Goal: Information Seeking & Learning: Find specific fact

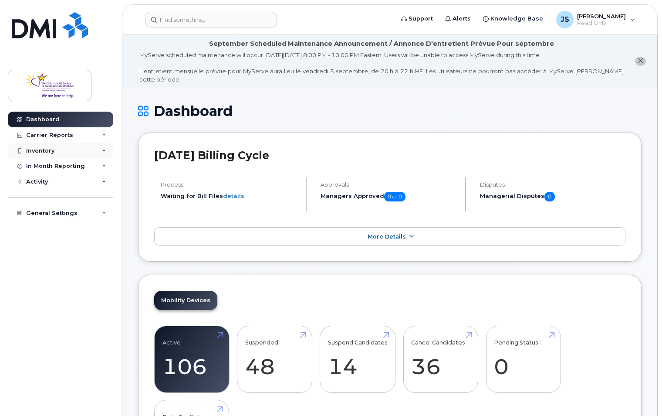
click at [55, 146] on div "Inventory" at bounding box center [60, 151] width 105 height 16
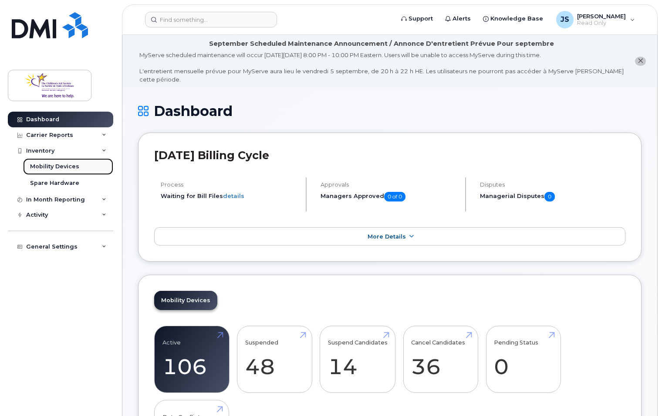
click at [60, 162] on link "Mobility Devices" at bounding box center [68, 166] width 90 height 17
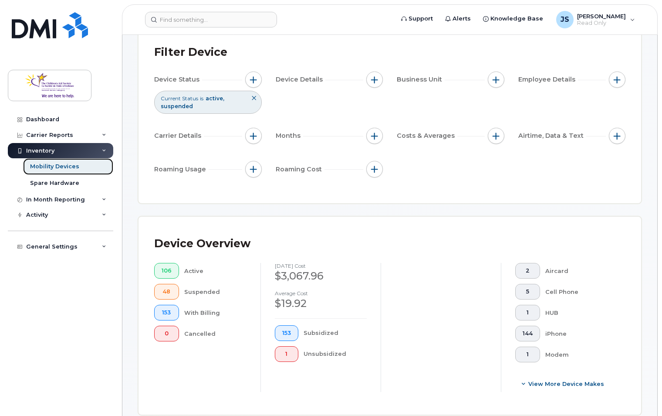
scroll to position [44, 0]
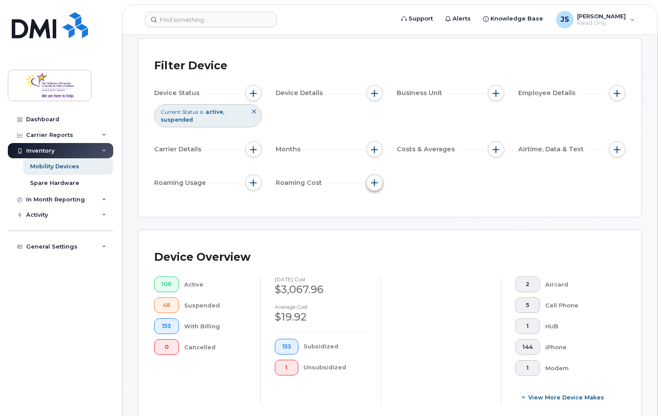
click at [373, 179] on span "button" at bounding box center [374, 182] width 7 height 7
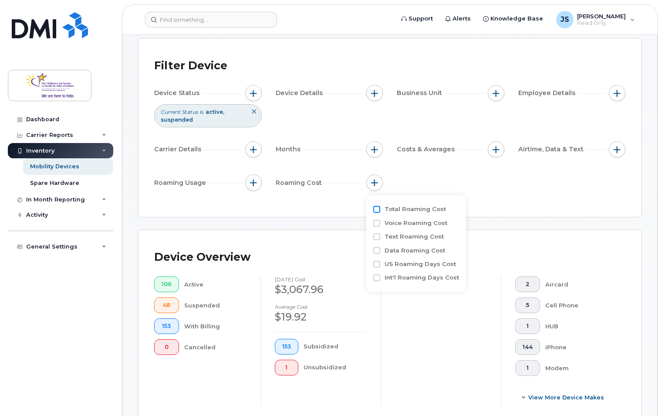
click at [377, 207] on input "Total Roaming Cost" at bounding box center [376, 209] width 7 height 7
checkbox input "true"
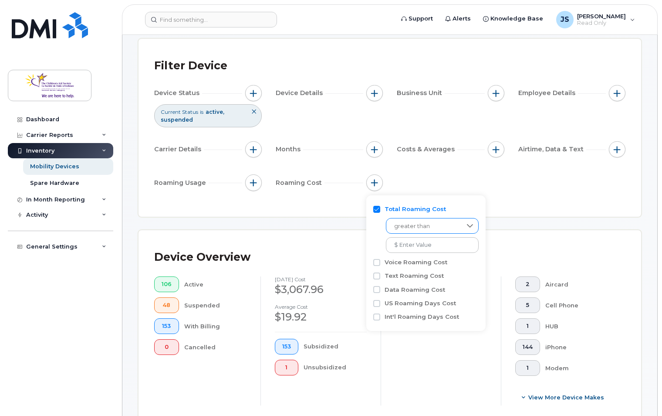
click at [422, 226] on span "greater than" at bounding box center [423, 226] width 75 height 16
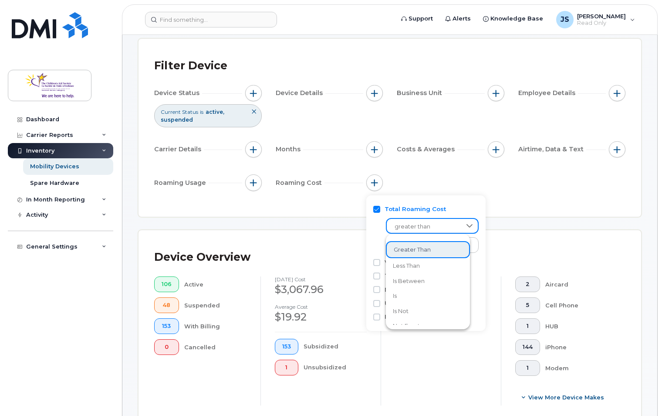
click at [422, 226] on span "greater than" at bounding box center [424, 227] width 74 height 16
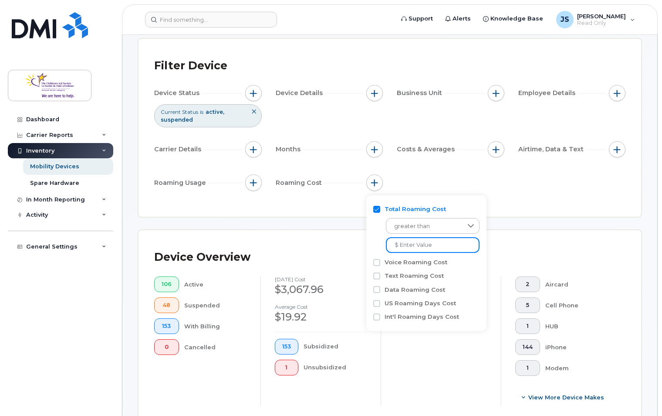
click at [415, 241] on input at bounding box center [433, 245] width 94 height 16
type input "US$30"
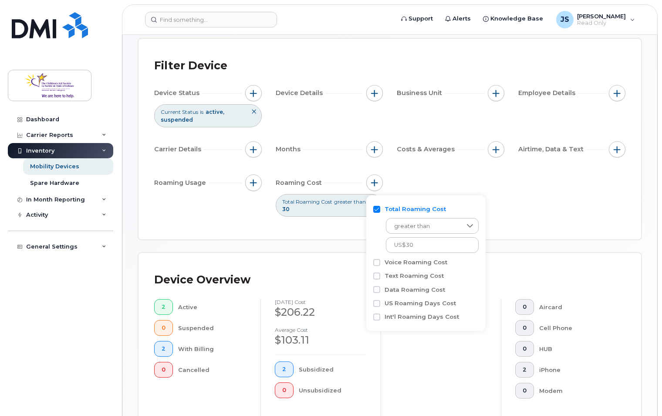
click at [454, 204] on div "Total Roaming Cost greater than US$30" at bounding box center [425, 228] width 105 height 53
click at [301, 216] on div "Total Roaming Cost greater than 30" at bounding box center [330, 205] width 108 height 23
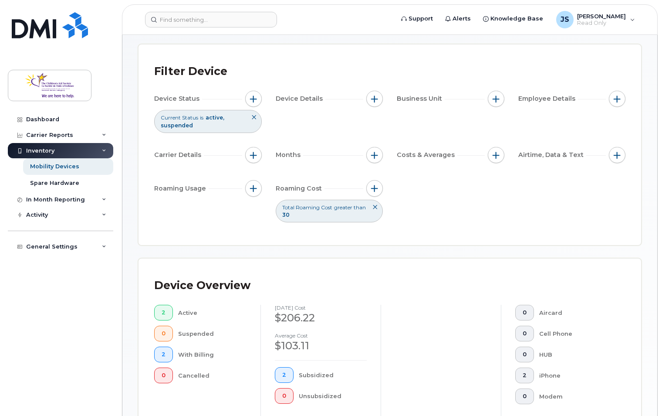
scroll to position [33, 0]
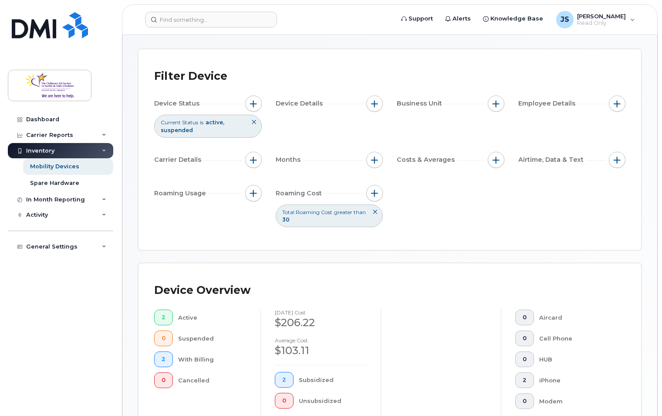
click at [374, 212] on icon at bounding box center [374, 211] width 5 height 5
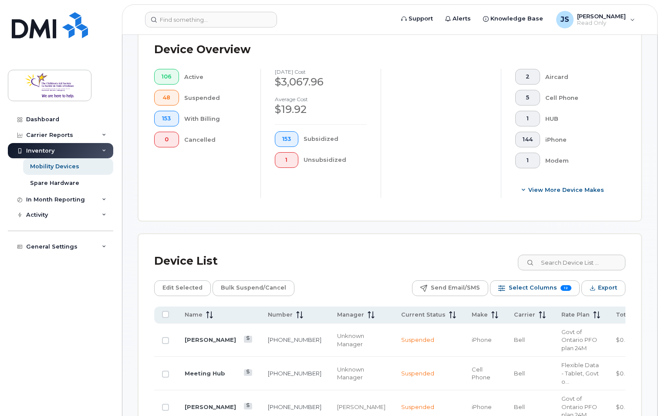
scroll to position [294, 0]
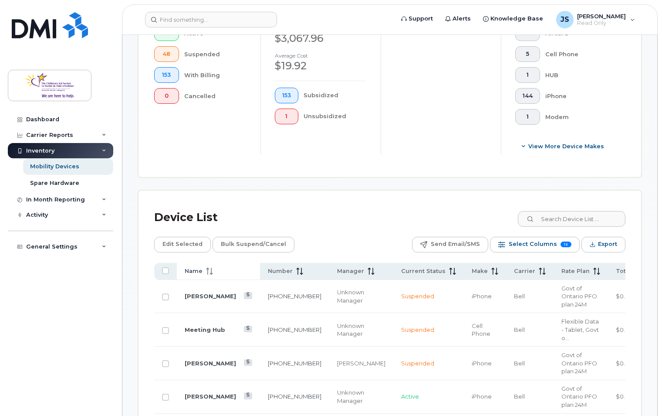
click at [227, 273] on div "Name" at bounding box center [219, 271] width 68 height 8
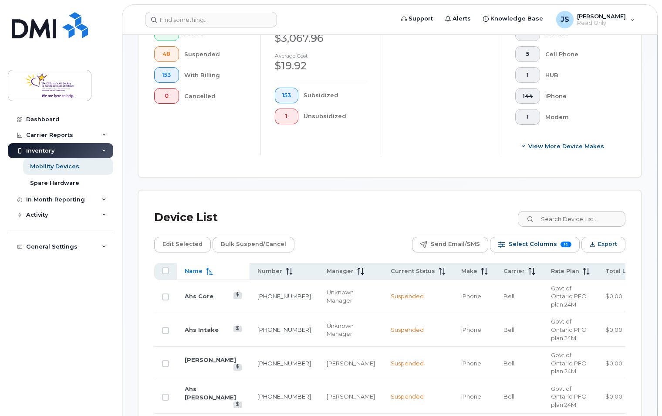
click at [221, 265] on th "Name" at bounding box center [213, 271] width 73 height 17
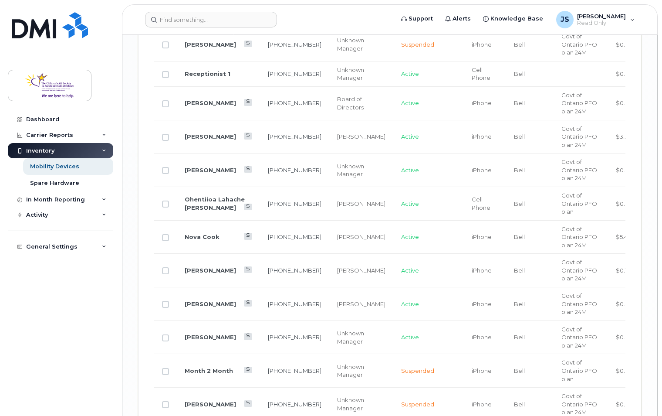
scroll to position [1645, 0]
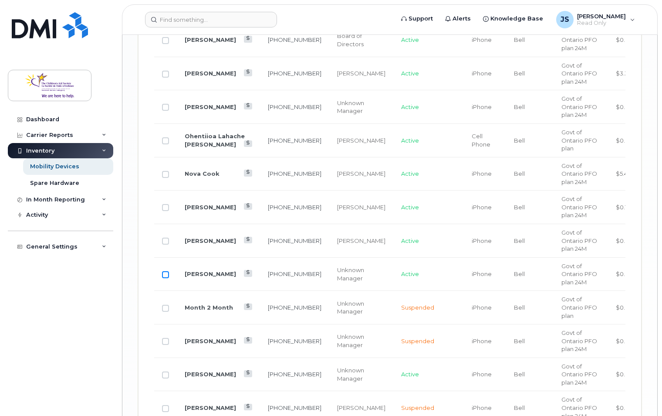
click at [162, 273] on input "Row Unselected" at bounding box center [165, 274] width 7 height 7
checkbox input "true"
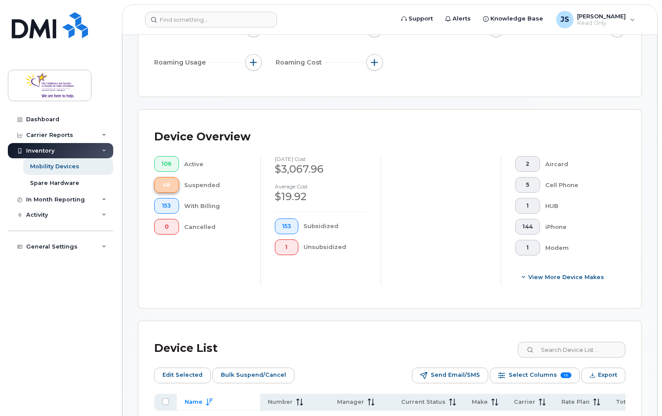
scroll to position [33, 0]
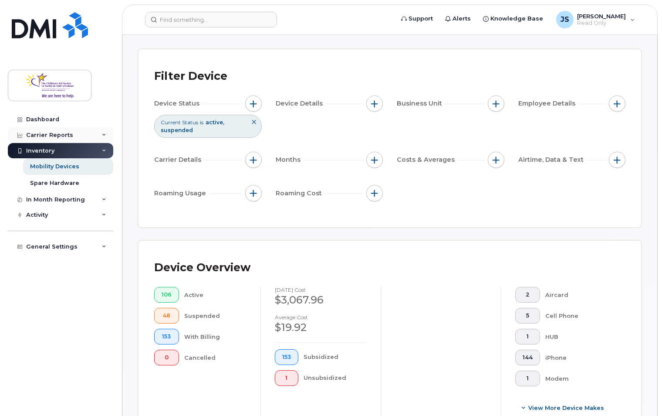
click at [47, 135] on div "Carrier Reports" at bounding box center [49, 135] width 47 height 7
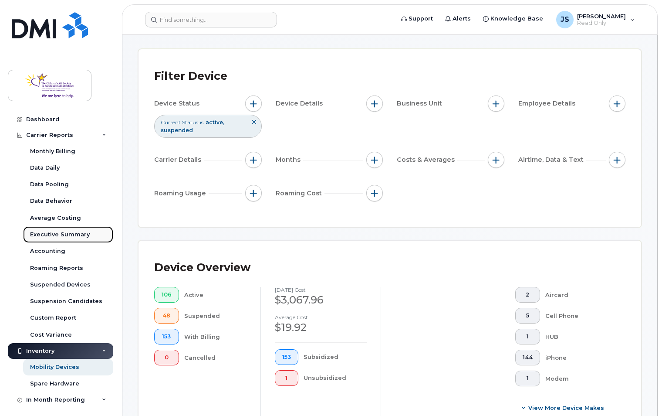
click at [50, 236] on div "Executive Summary" at bounding box center [60, 234] width 60 height 8
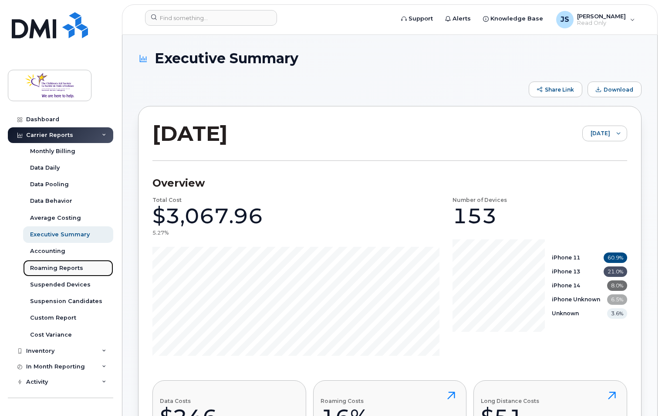
click at [71, 266] on div "Roaming Reports" at bounding box center [56, 268] width 53 height 8
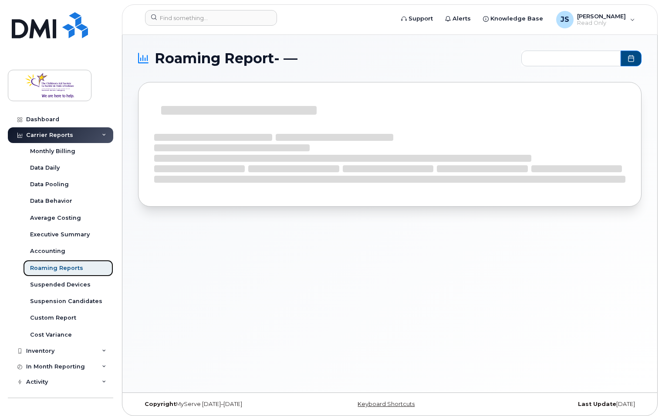
type input "2024-10 - 2025-08"
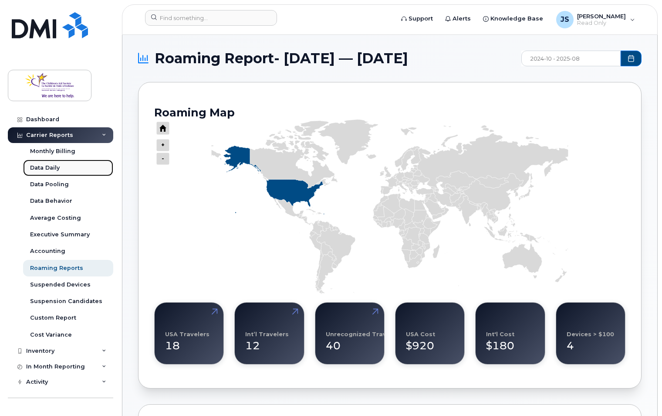
click at [68, 166] on link "Data Daily" at bounding box center [68, 167] width 90 height 17
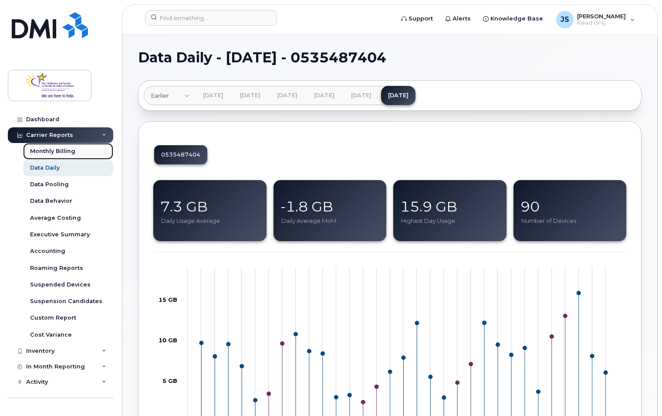
click at [68, 150] on div "Monthly Billing" at bounding box center [52, 151] width 45 height 8
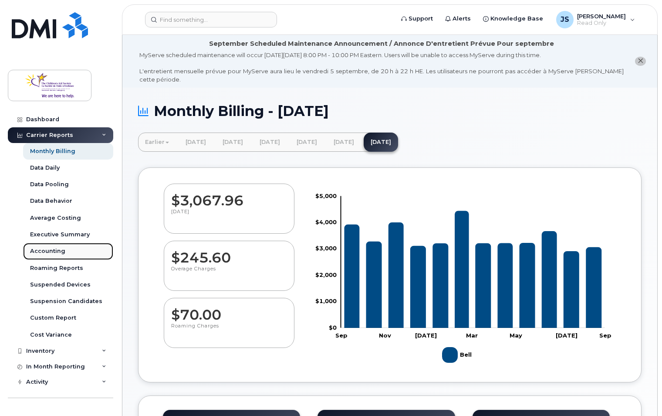
click at [60, 249] on div "Accounting" at bounding box center [47, 251] width 35 height 8
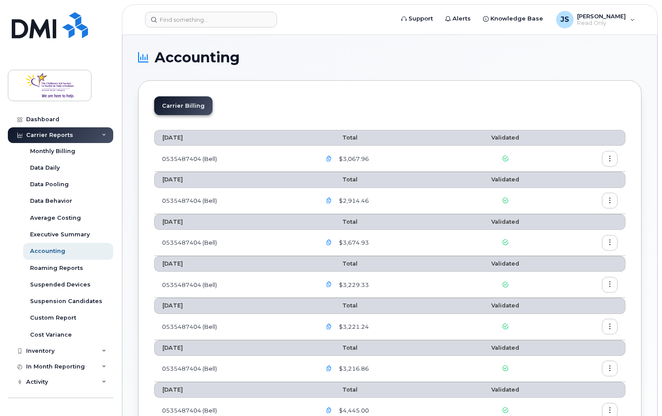
click at [610, 157] on icon "button" at bounding box center [610, 159] width 6 height 6
click at [573, 174] on span "Details" at bounding box center [565, 177] width 24 height 8
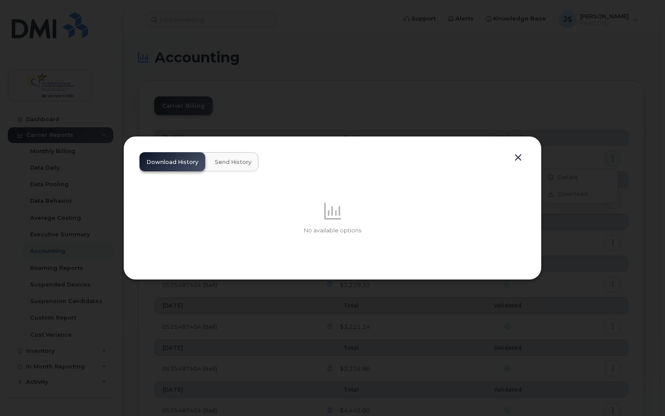
click at [522, 156] on button "button" at bounding box center [517, 158] width 13 height 12
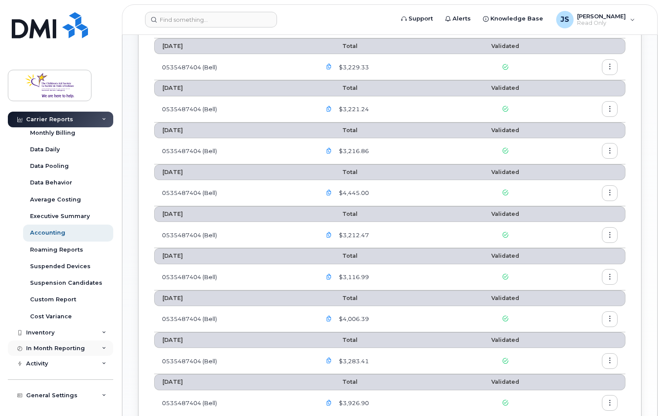
scroll to position [218, 0]
click at [36, 362] on div "Activity" at bounding box center [37, 363] width 22 height 7
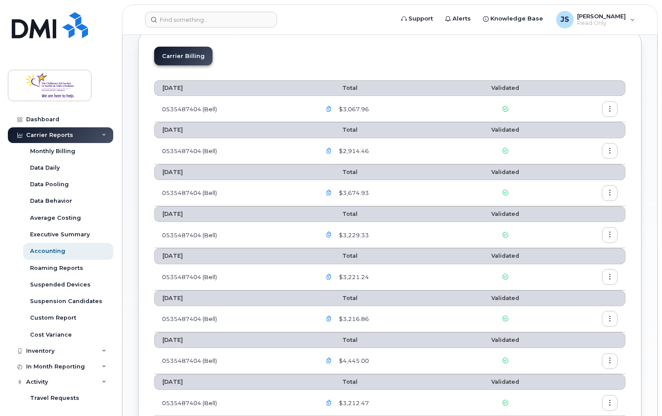
scroll to position [0, 0]
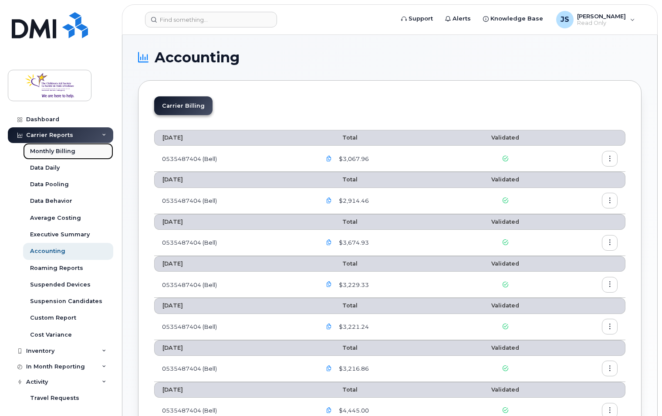
click at [44, 151] on div "Monthly Billing" at bounding box center [52, 151] width 45 height 8
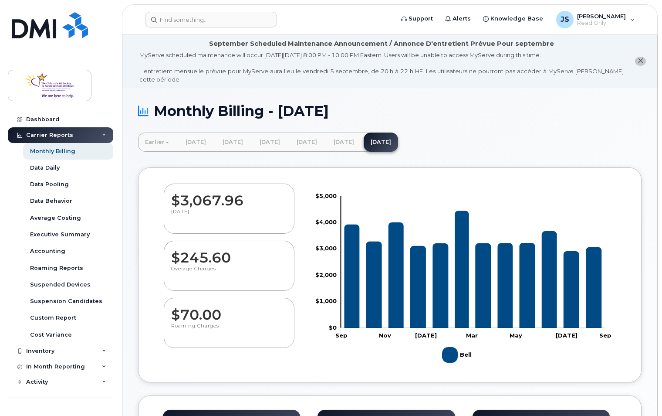
click at [636, 57] on button "close notification" at bounding box center [640, 61] width 11 height 9
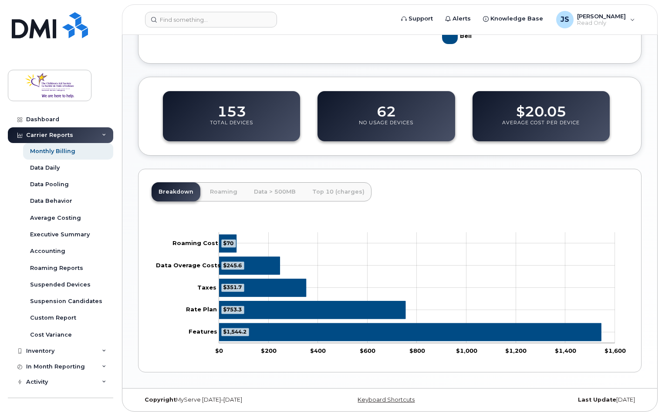
scroll to position [222, 0]
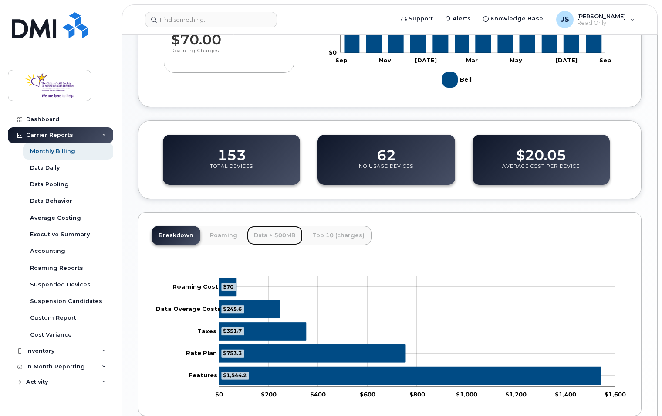
click at [264, 237] on link "Data > 500MB" at bounding box center [275, 235] width 56 height 19
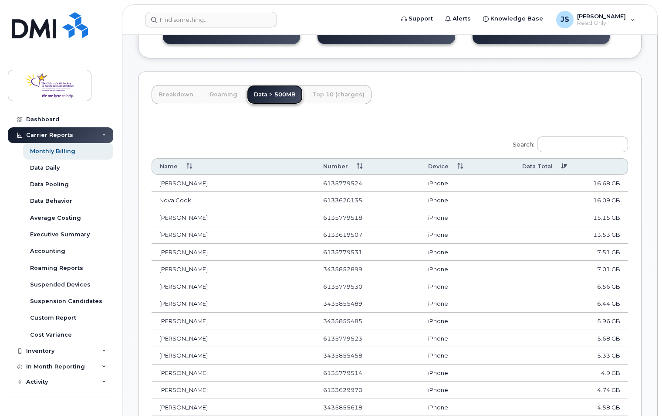
scroll to position [305, 0]
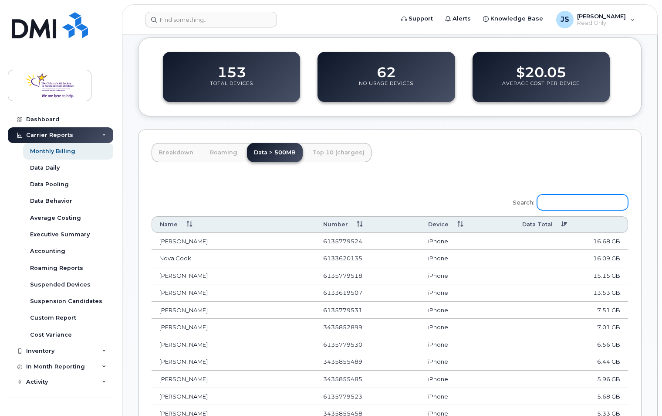
click at [569, 203] on input "Search:" at bounding box center [582, 202] width 91 height 16
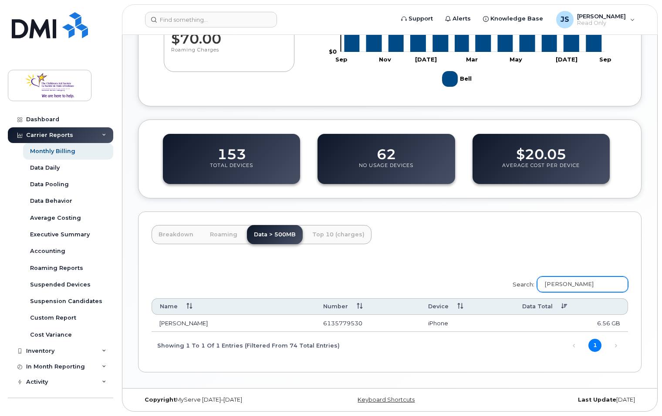
scroll to position [223, 0]
type input "roy"
click at [221, 399] on div "Copyright MyServe 2011–2025" at bounding box center [222, 399] width 168 height 7
click at [272, 323] on td "[PERSON_NAME]" at bounding box center [234, 323] width 164 height 17
click at [598, 321] on td "6.56 GB" at bounding box center [571, 323] width 114 height 17
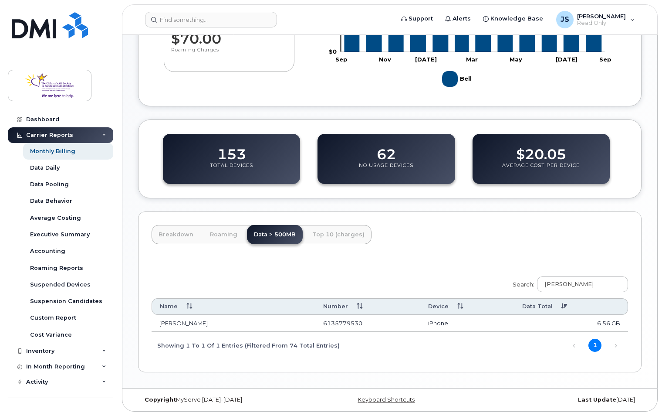
click at [442, 325] on td "iPhone" at bounding box center [467, 323] width 94 height 17
click at [342, 320] on td "6135779530" at bounding box center [367, 323] width 105 height 17
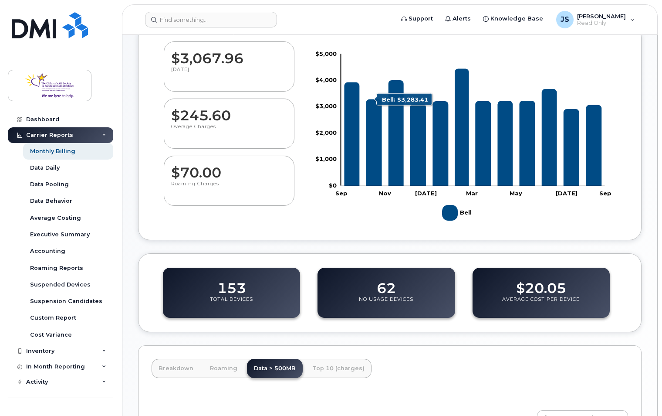
scroll to position [174, 0]
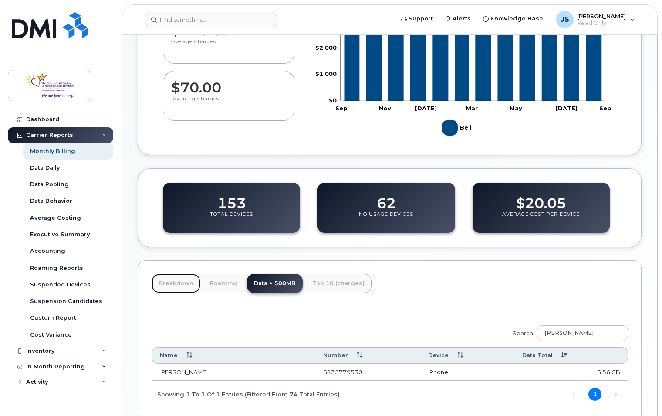
click at [162, 284] on link "Breakdown" at bounding box center [176, 283] width 49 height 19
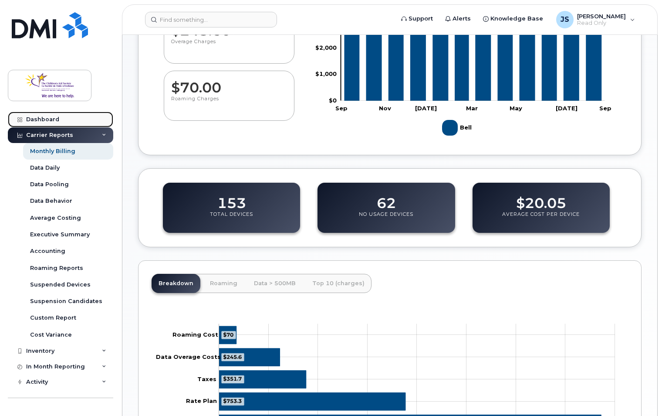
click at [56, 113] on link "Dashboard" at bounding box center [60, 120] width 105 height 16
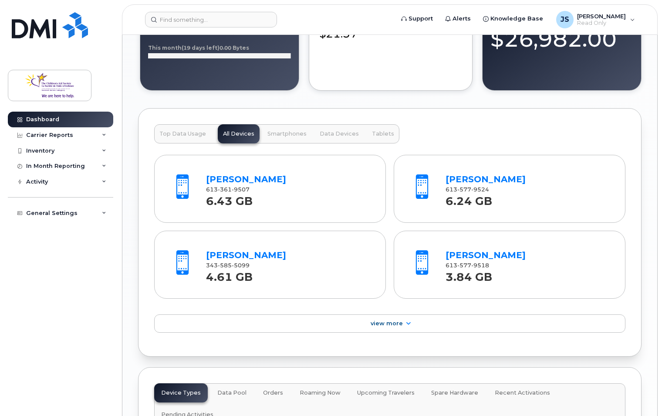
scroll to position [871, 0]
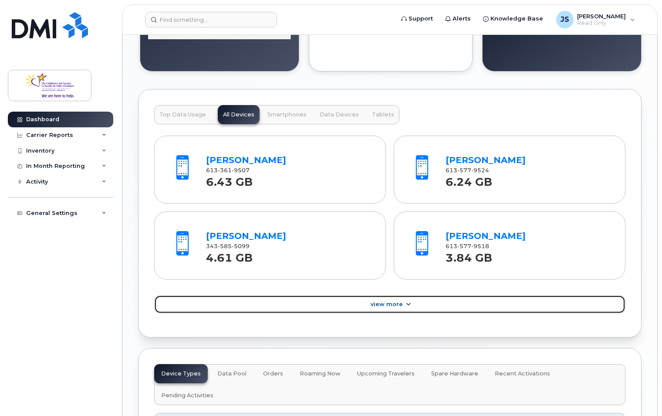
click at [359, 302] on link "View More" at bounding box center [389, 304] width 471 height 18
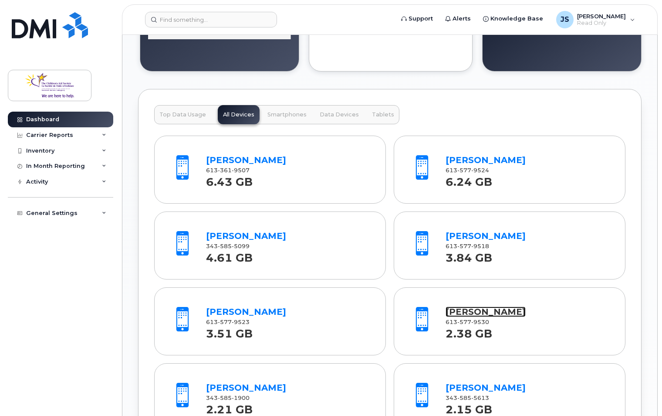
click at [471, 309] on link "[PERSON_NAME]" at bounding box center [486, 311] width 80 height 10
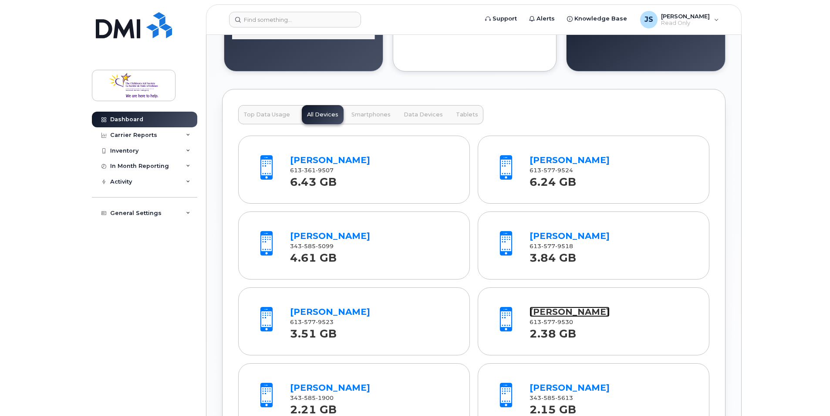
scroll to position [797, 0]
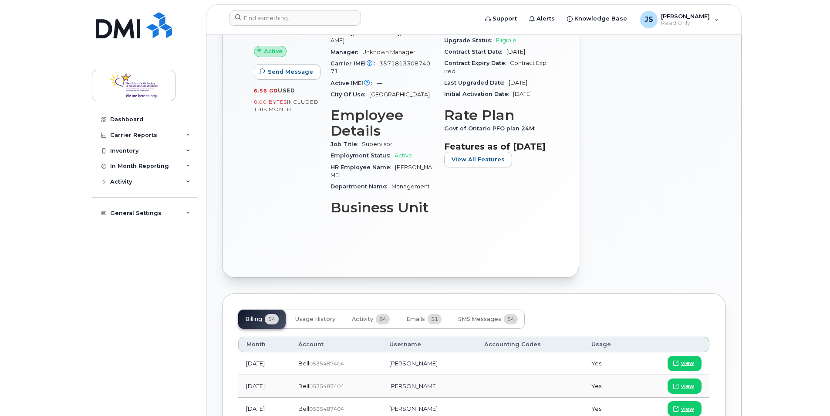
scroll to position [261, 0]
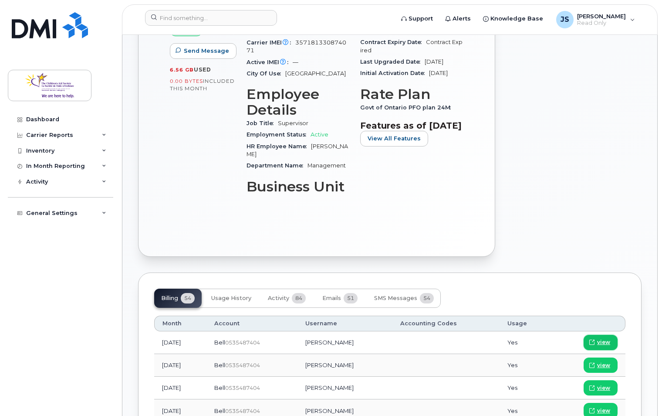
click at [605, 338] on span "view" at bounding box center [603, 342] width 13 height 8
